Goal: Information Seeking & Learning: Learn about a topic

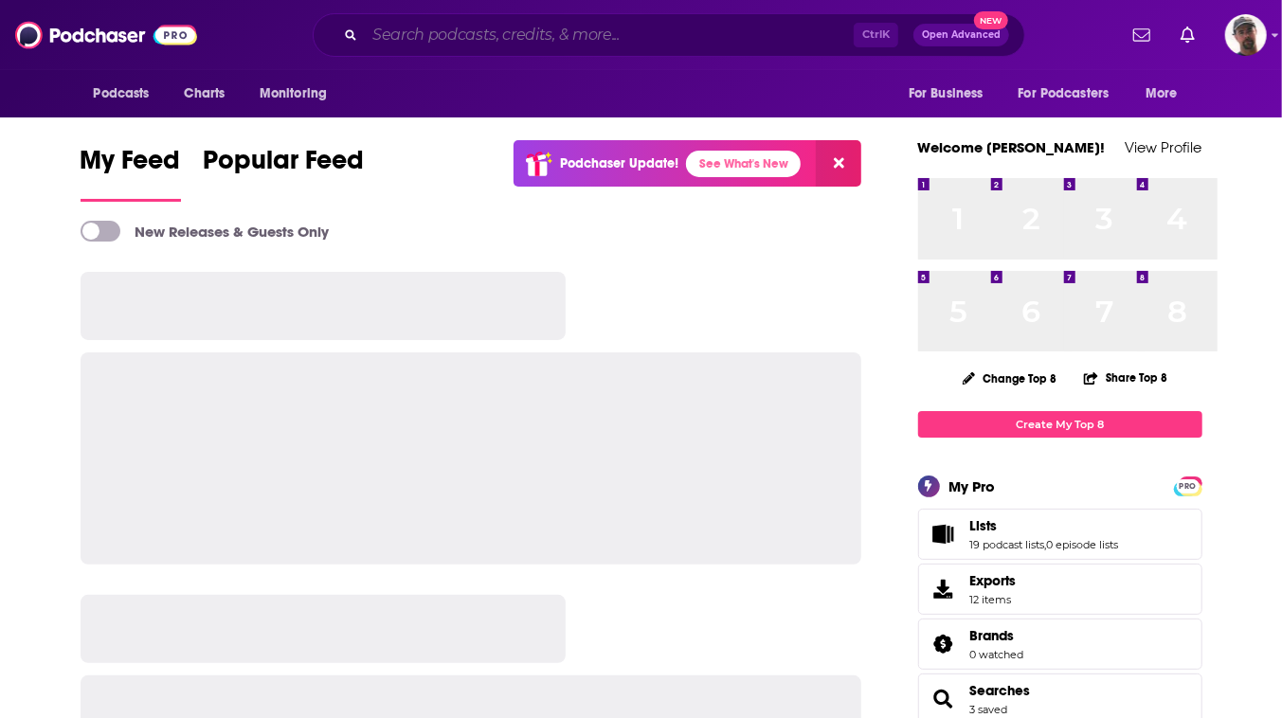
click at [627, 43] on input "Search podcasts, credits, & more..." at bounding box center [609, 35] width 489 height 30
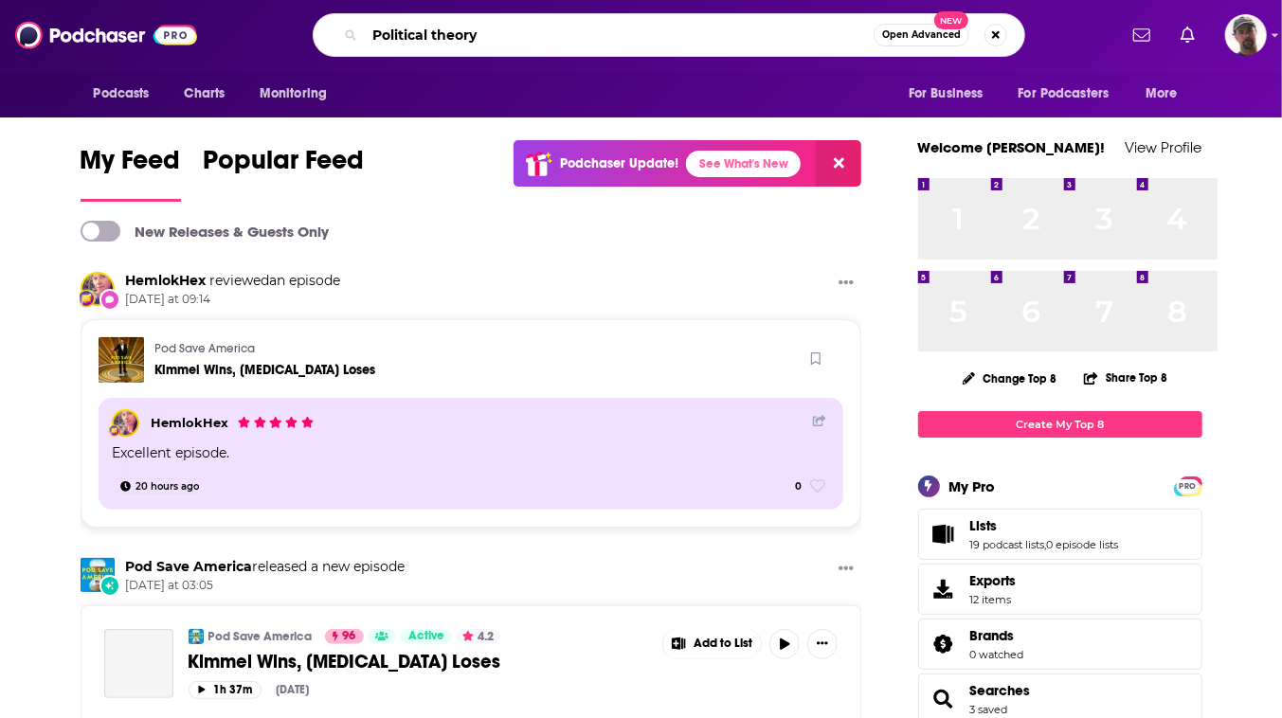
type input "Political theory"
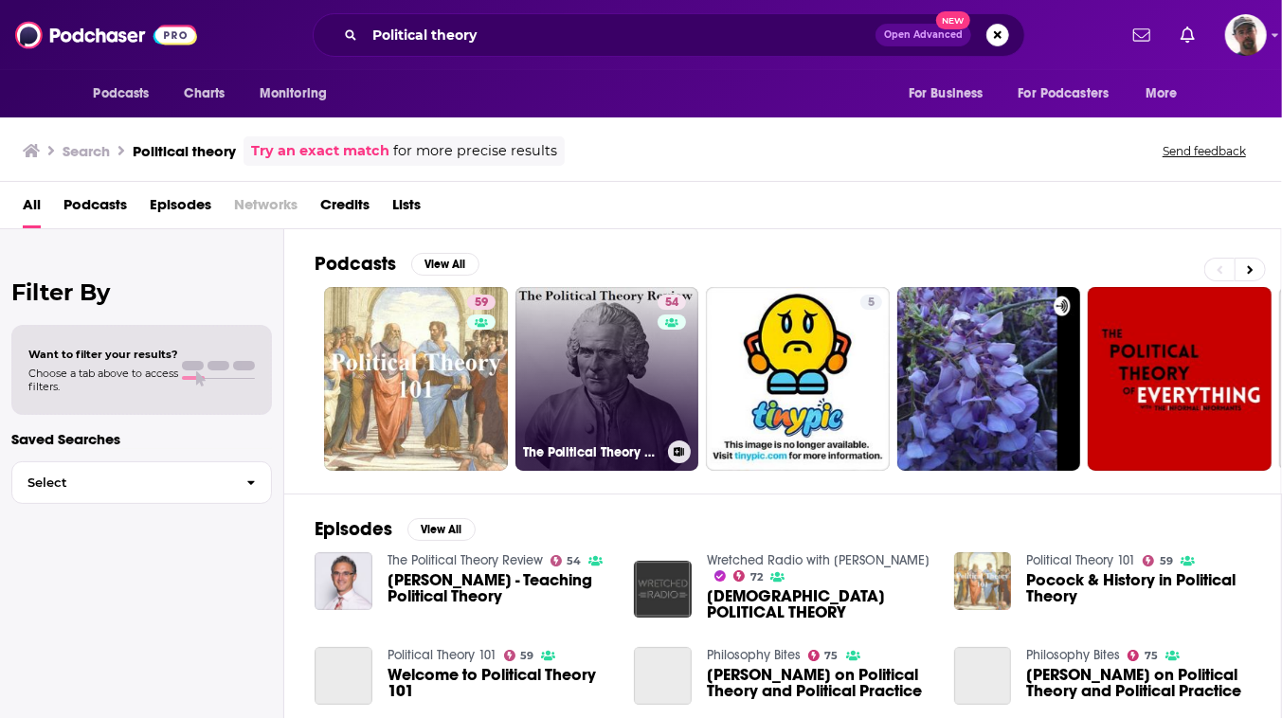
click at [663, 440] on link "54 The Political Theory Review" at bounding box center [608, 379] width 184 height 184
